Goal: Transaction & Acquisition: Purchase product/service

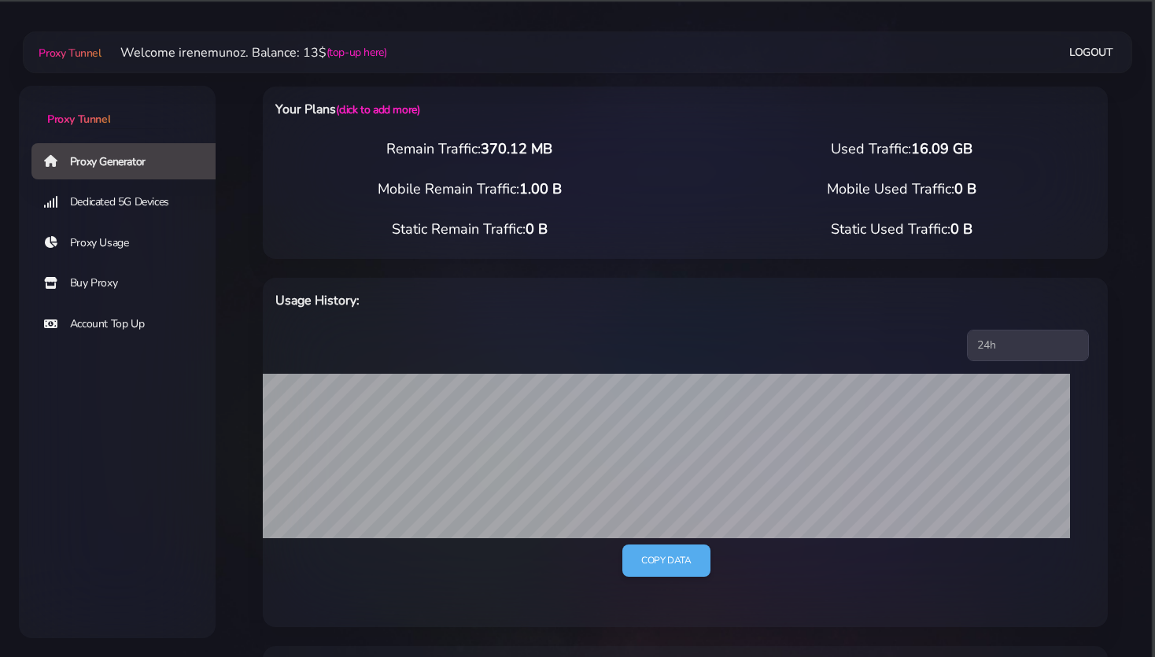
click at [96, 280] on link "Buy Proxy" at bounding box center [129, 283] width 197 height 36
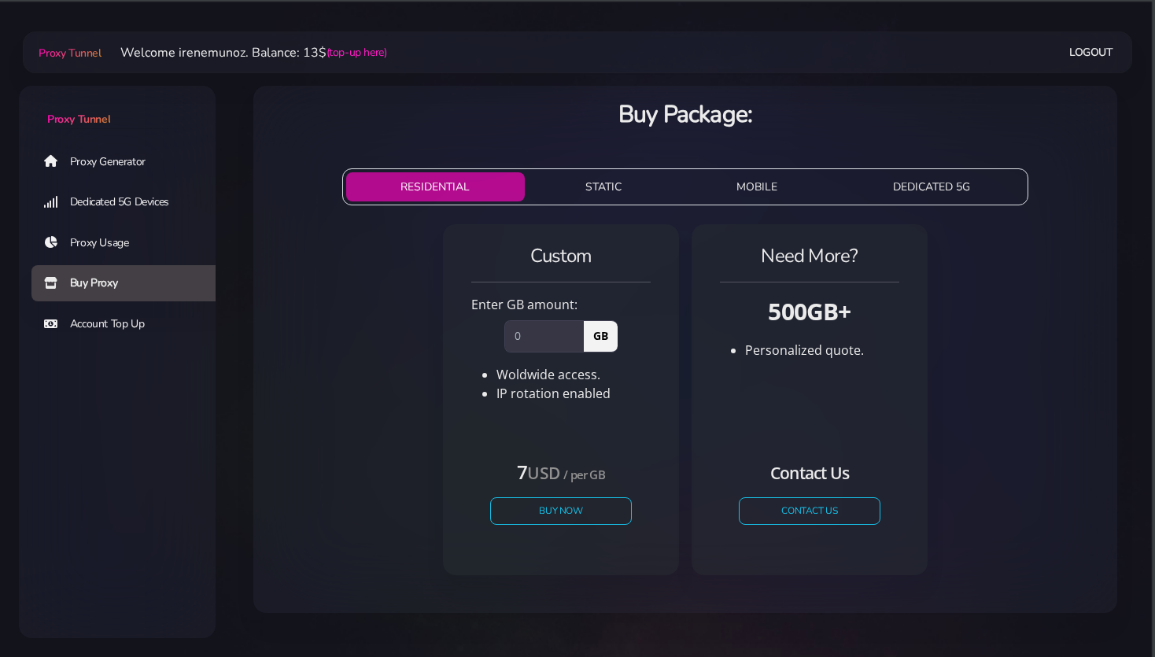
click at [593, 184] on button "STATIC" at bounding box center [604, 186] width 146 height 29
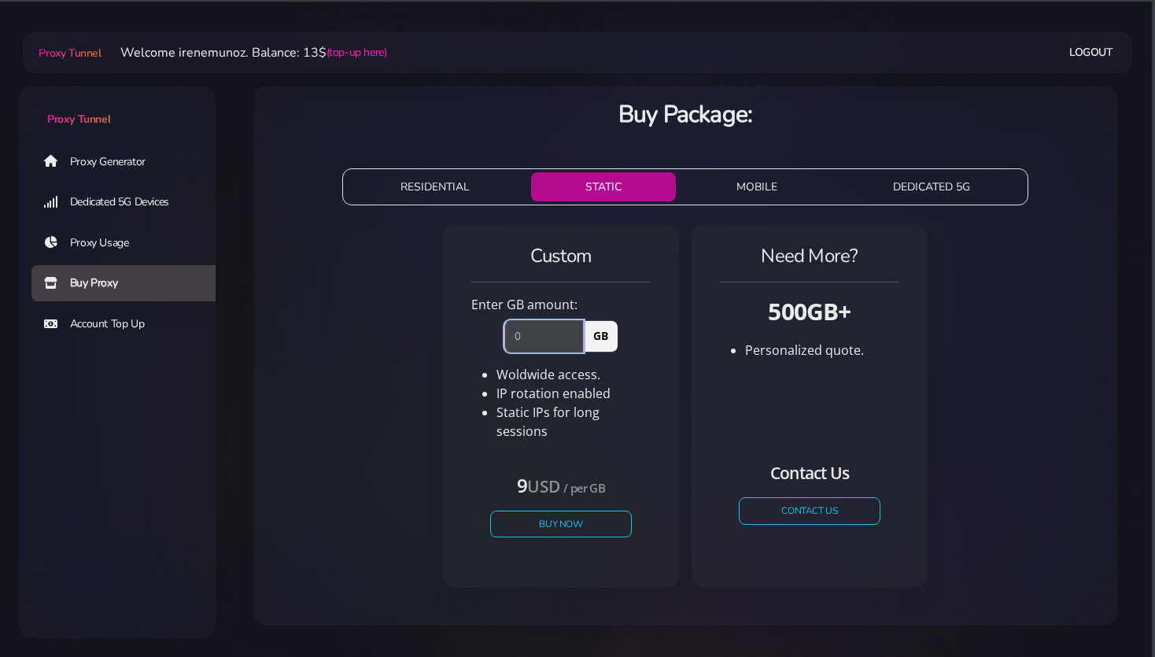
click at [527, 331] on input "number" at bounding box center [543, 335] width 79 height 31
type input "1"
click at [539, 510] on button "Buy Now" at bounding box center [561, 524] width 145 height 28
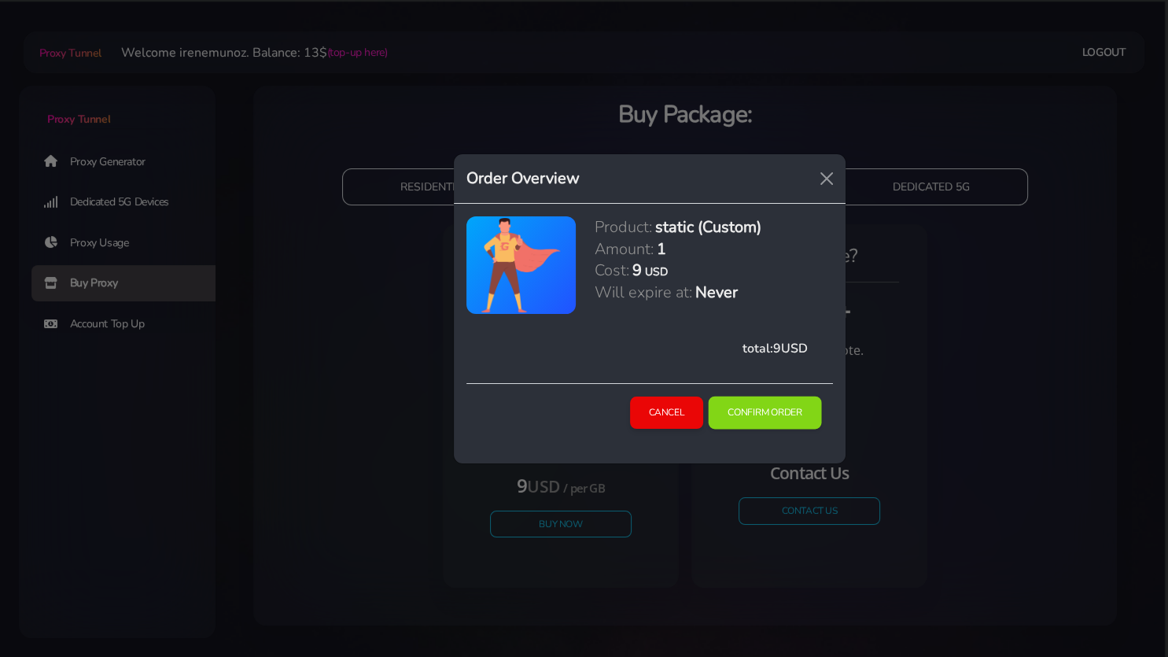
click at [766, 415] on button "Confirm Order" at bounding box center [765, 412] width 113 height 33
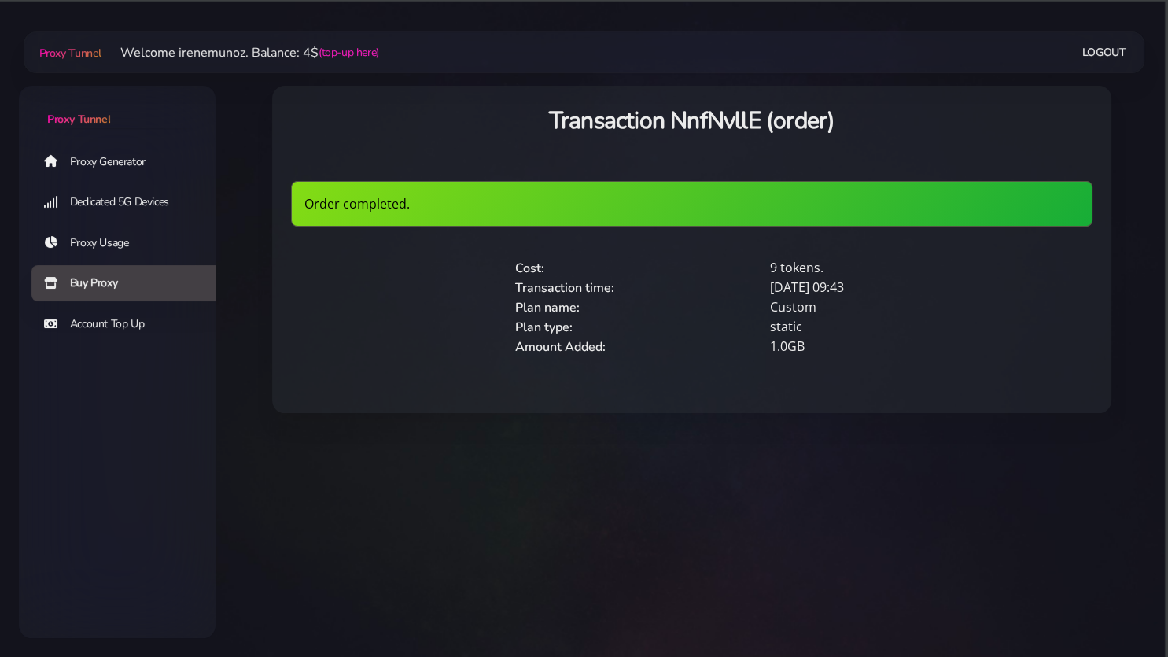
click at [110, 168] on link "Proxy Generator" at bounding box center [129, 161] width 197 height 36
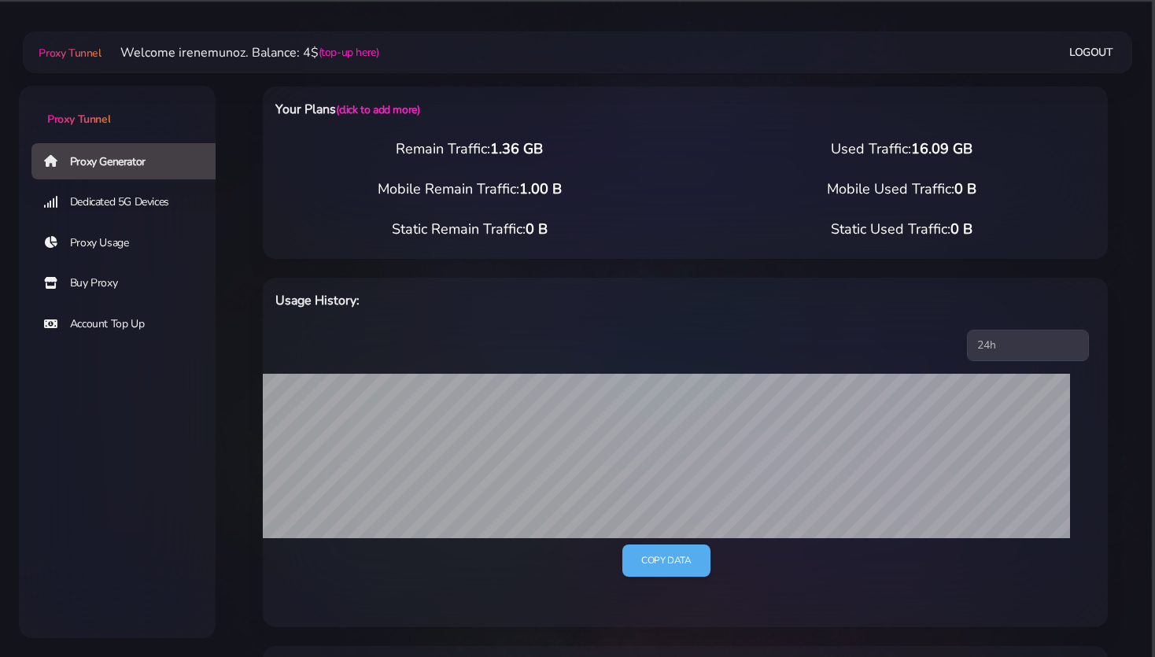
click at [187, 445] on div "Proxy Generator Dedicated 5G Devices Proxy Usage Buy Proxy Account Top Up" at bounding box center [117, 329] width 197 height 374
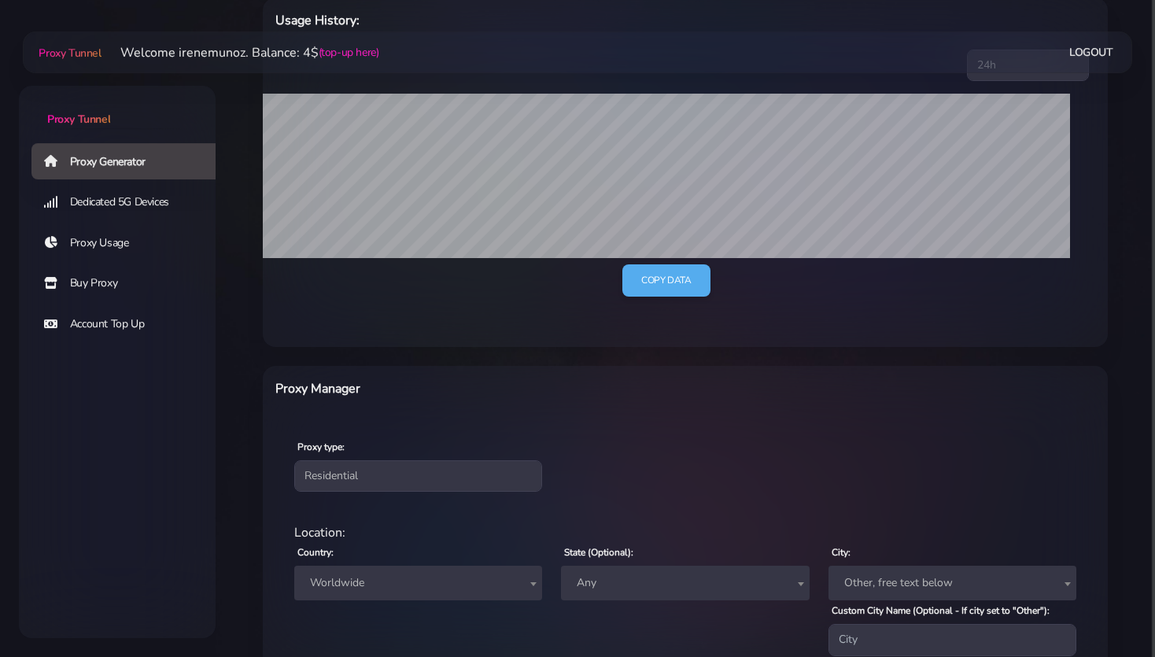
scroll to position [332, 0]
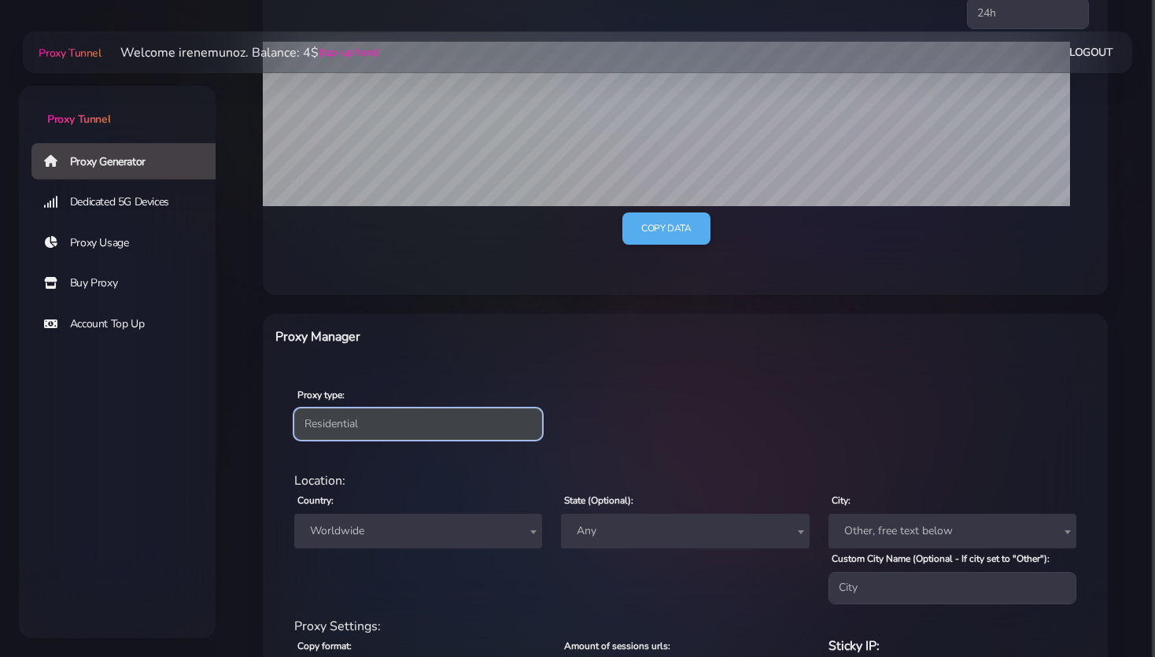
click at [359, 424] on select "Residential Static Mobile" at bounding box center [418, 423] width 248 height 31
select select "static"
click option "Static" at bounding box center [0, 0] width 0 height 0
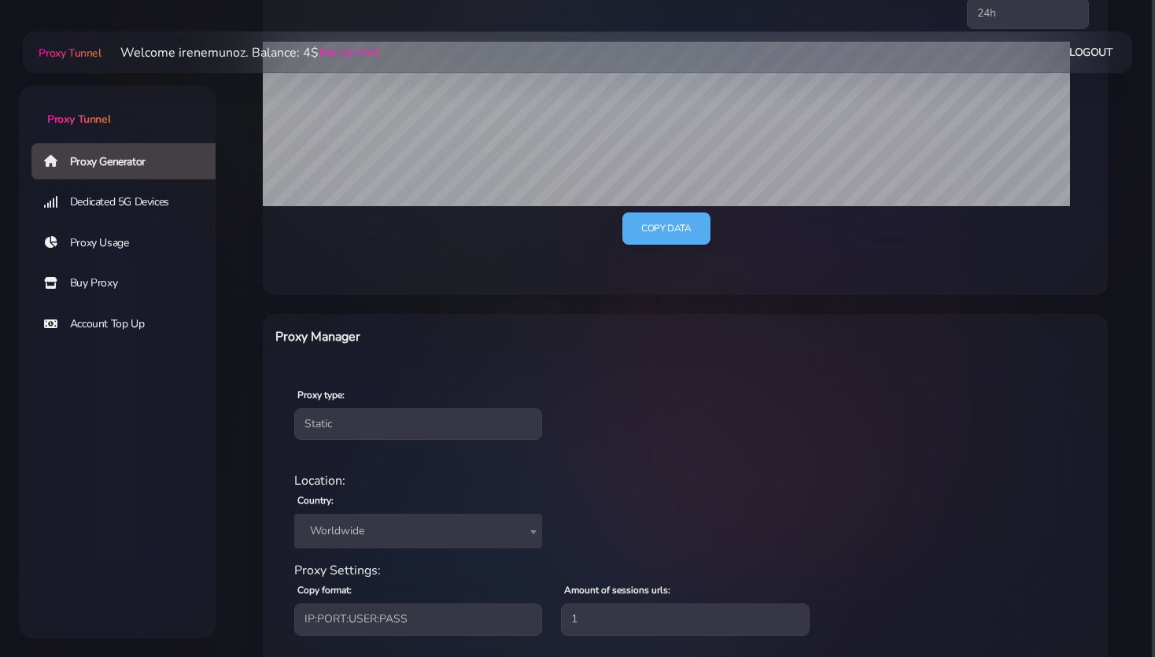
click at [329, 529] on span "Worldwide" at bounding box center [418, 531] width 229 height 22
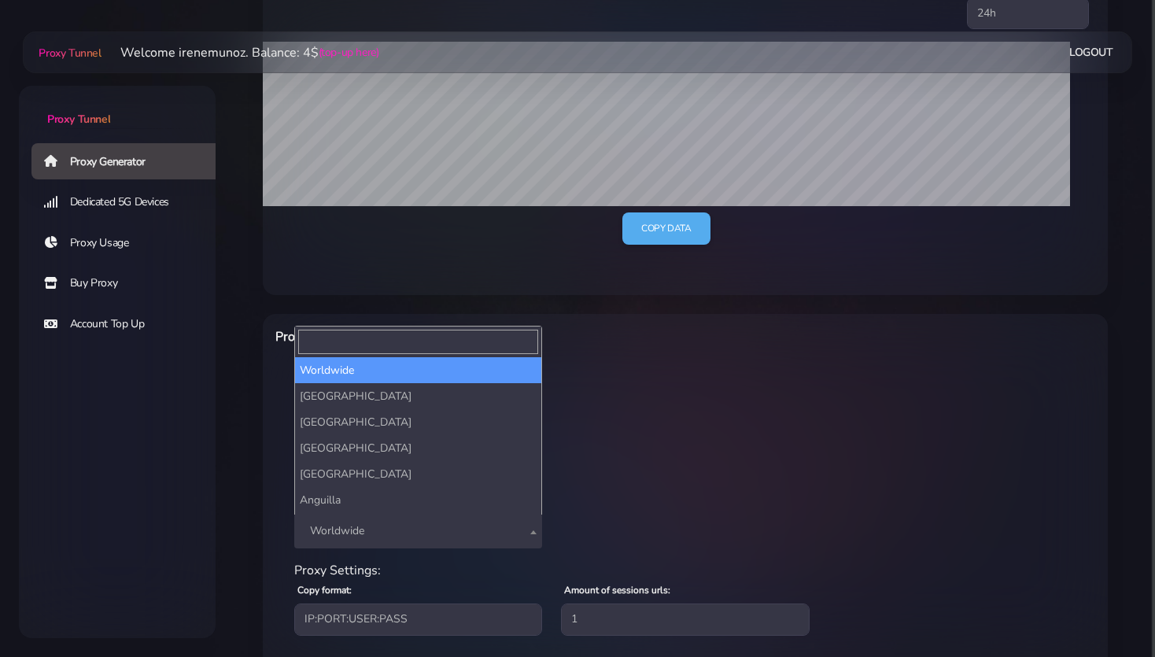
click at [351, 347] on input "Search" at bounding box center [418, 342] width 240 height 24
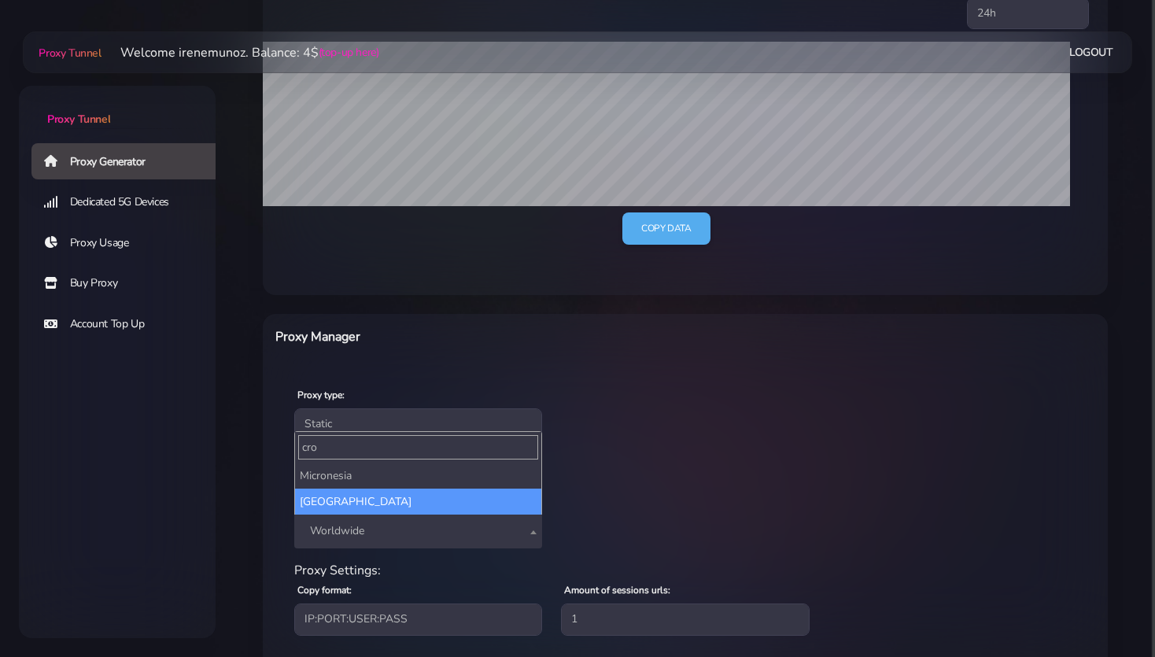
type input "cro"
select select "HR"
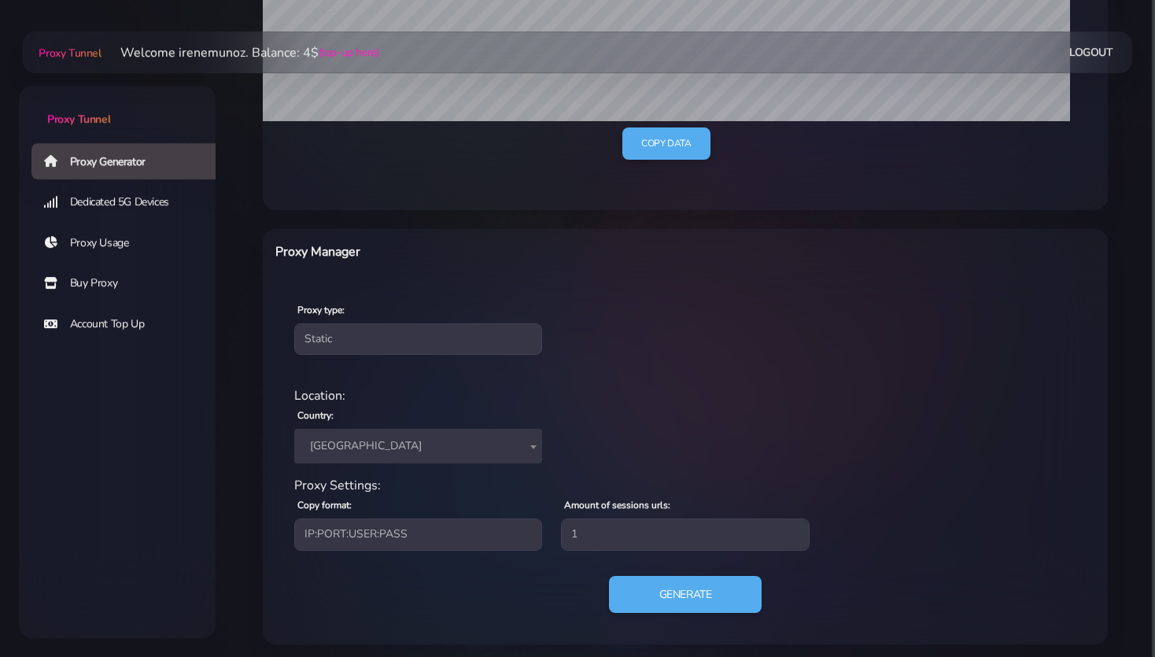
scroll to position [422, 0]
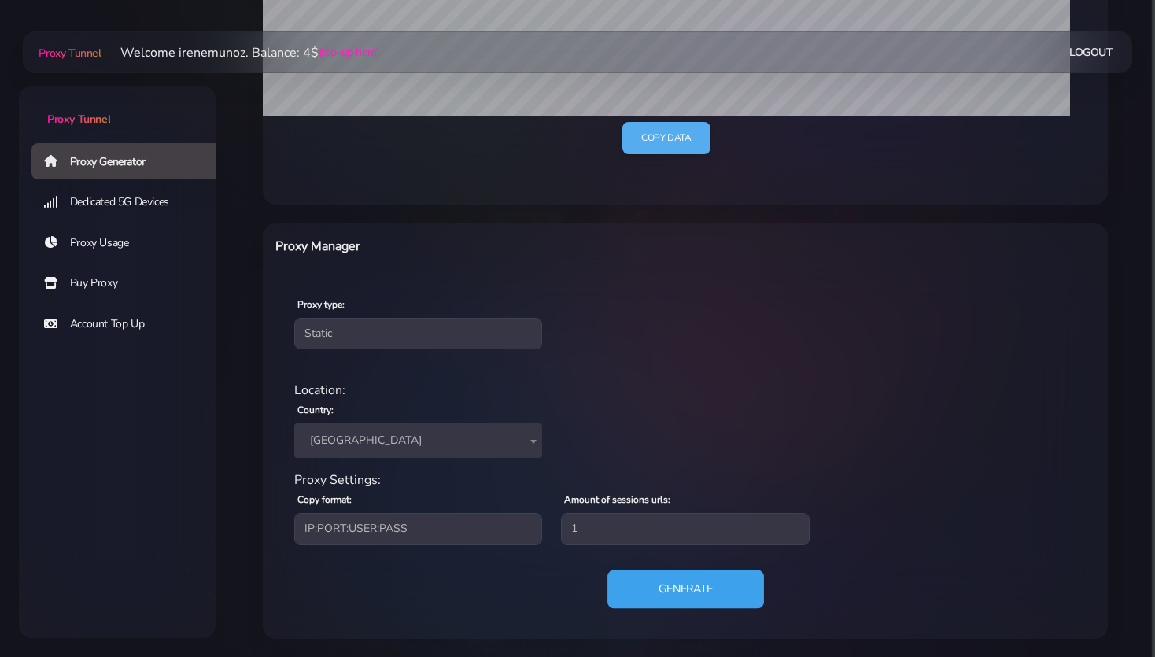
click at [701, 587] on button "Generate" at bounding box center [685, 589] width 157 height 39
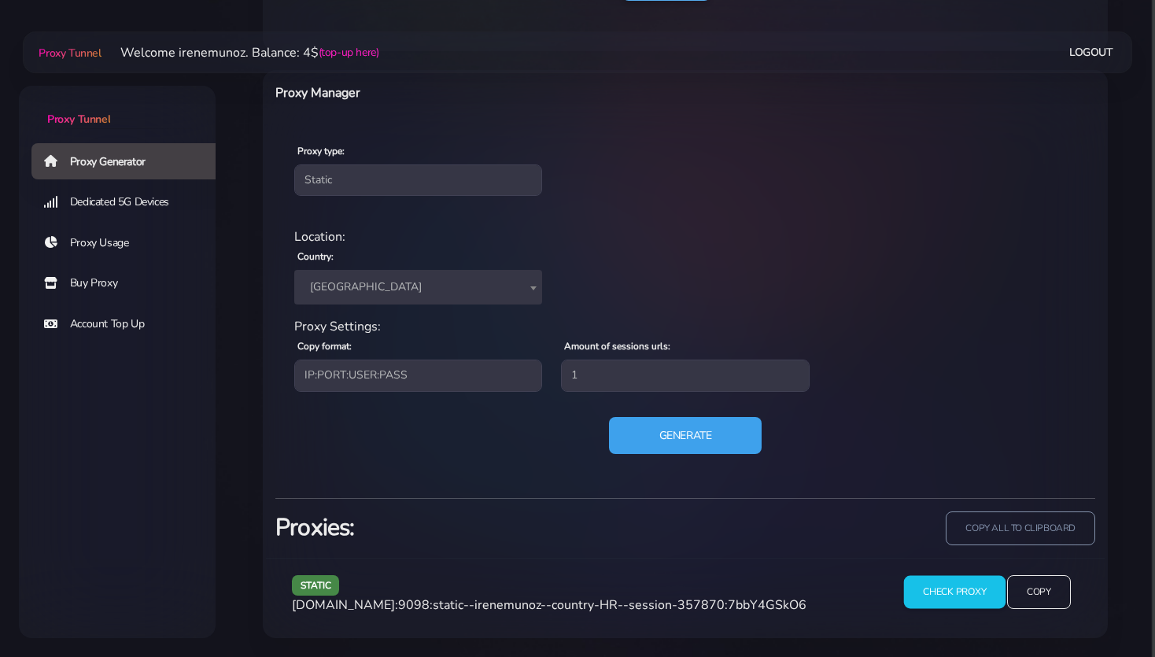
scroll to position [573, 0]
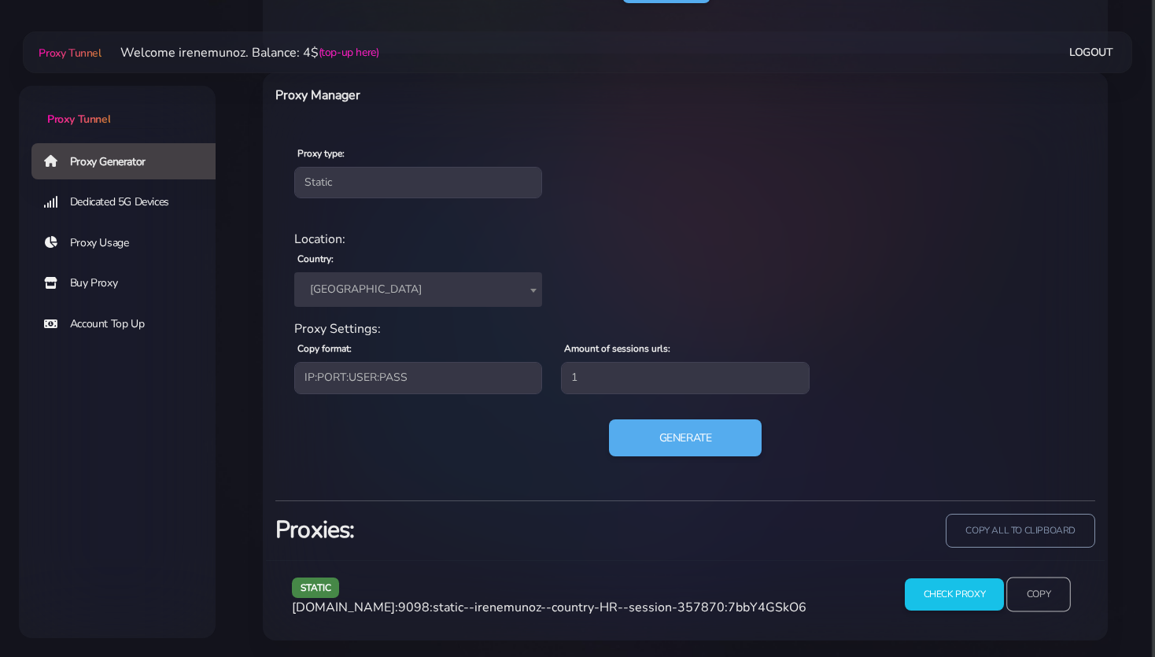
click at [1042, 590] on input "Copy" at bounding box center [1038, 594] width 65 height 35
